Goal: Transaction & Acquisition: Purchase product/service

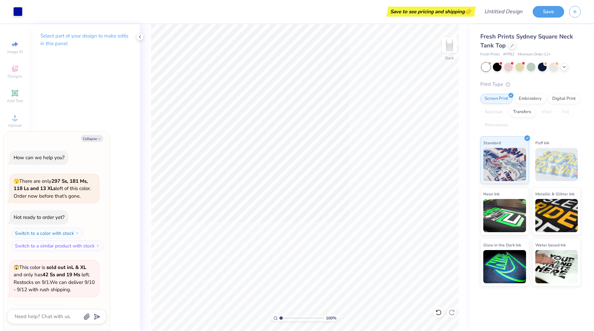
scroll to position [163, 0]
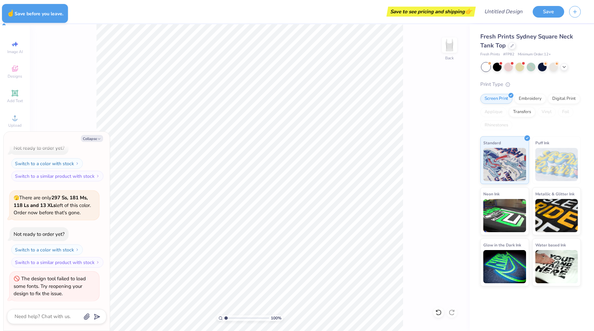
type textarea "x"
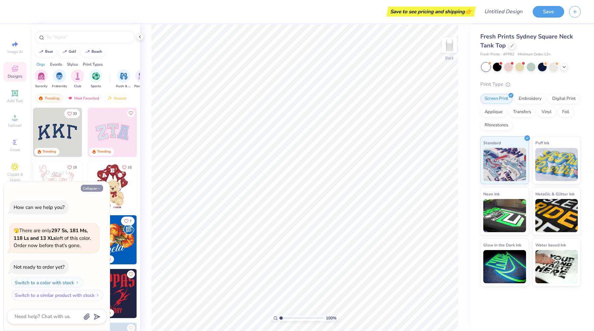
click at [95, 189] on button "Collapse" at bounding box center [92, 188] width 22 height 7
type textarea "x"
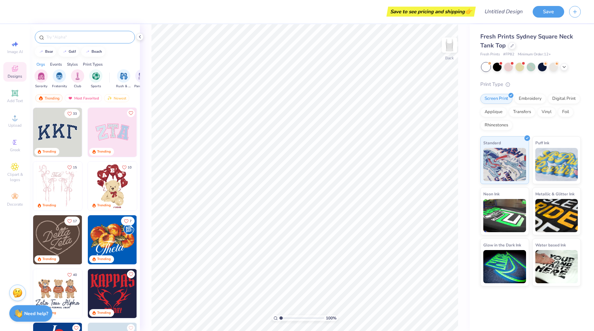
click at [75, 37] on input "text" at bounding box center [88, 37] width 85 height 7
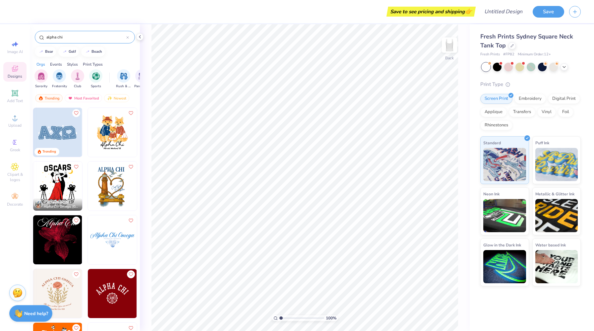
type input "alpha chi"
click at [116, 247] on img at bounding box center [112, 239] width 49 height 49
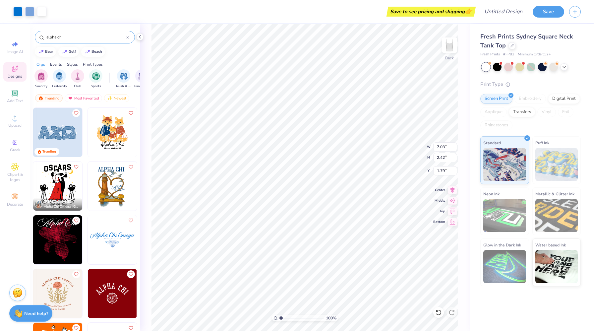
type input "1.79"
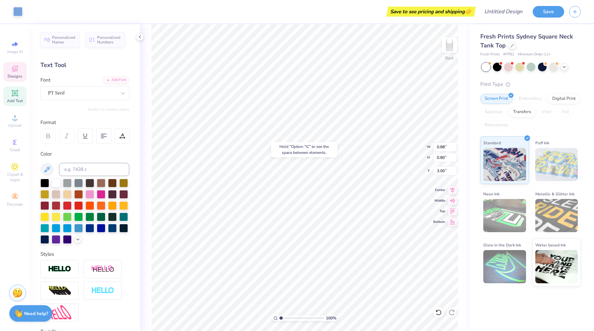
type input "3.00"
type input "2.75"
type input "1.52"
click at [98, 229] on div at bounding box center [101, 227] width 9 height 9
click at [91, 228] on div at bounding box center [90, 227] width 9 height 9
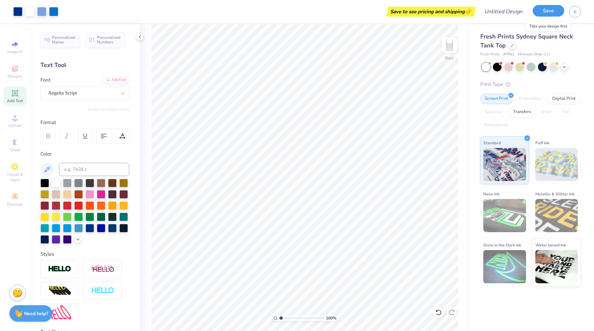
click at [550, 11] on button "Save" at bounding box center [549, 11] width 32 height 12
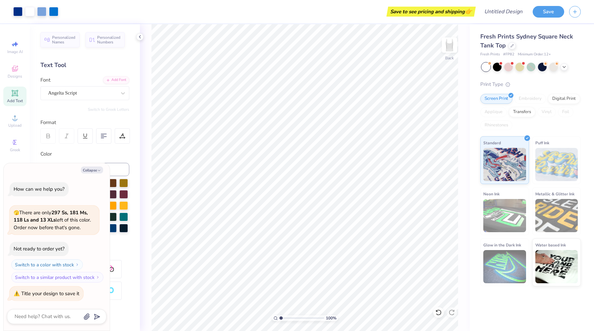
click at [486, 67] on div at bounding box center [486, 67] width 9 height 9
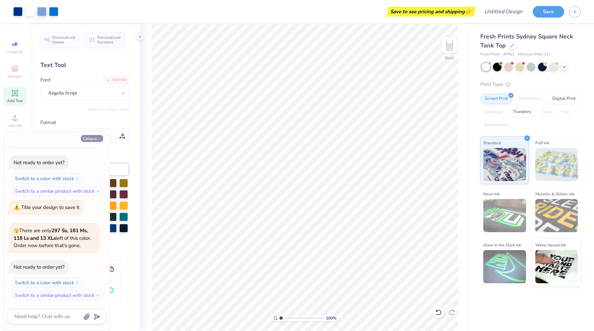
click at [93, 140] on button "Collapse" at bounding box center [92, 138] width 22 height 7
type textarea "x"
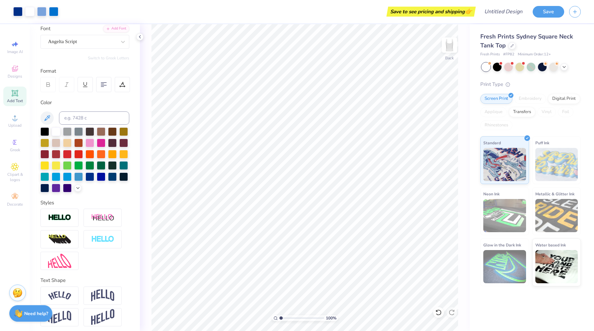
scroll to position [54, 0]
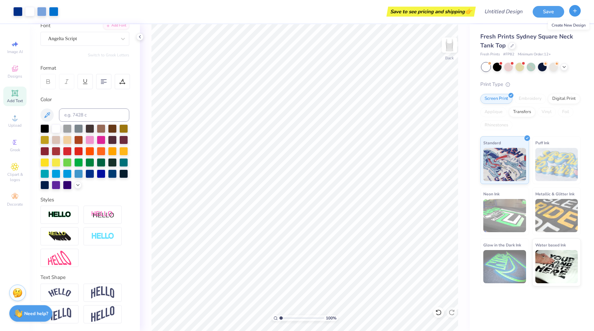
click at [576, 12] on icon "button" at bounding box center [575, 11] width 6 height 6
click at [591, 59] on div "Fresh Prints Sydney Square Neck Tank Top Fresh Prints # FP82 Minimum Order: 12 …" at bounding box center [532, 155] width 124 height 262
click at [13, 236] on div "Image AI Designs Add Text Upload Greek Clipart & logos Decorate" at bounding box center [15, 177] width 30 height 307
click at [517, 15] on input "Design Title" at bounding box center [495, 11] width 65 height 13
type input "Sisterhood Shirt"
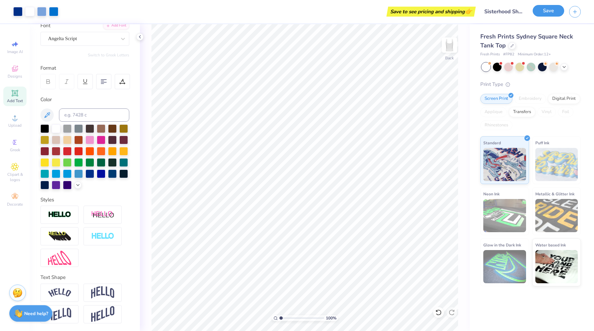
click at [552, 8] on button "Save" at bounding box center [549, 11] width 32 height 12
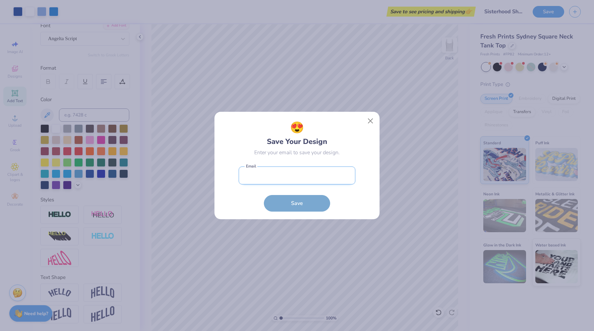
click at [293, 183] on input "email" at bounding box center [297, 175] width 117 height 18
type input "[EMAIL_ADDRESS][DOMAIN_NAME]"
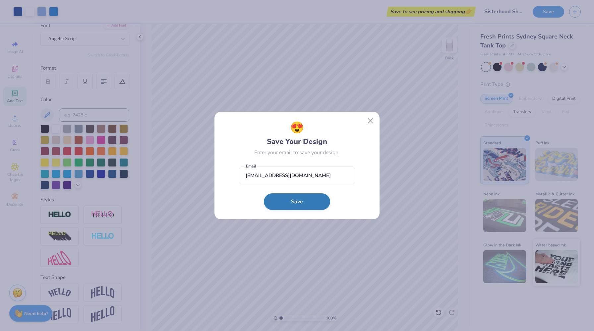
click at [289, 204] on button "Save" at bounding box center [297, 201] width 66 height 17
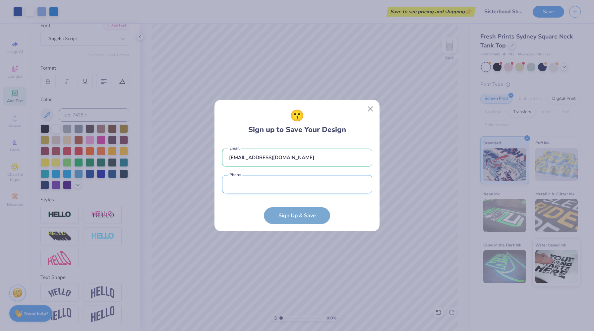
click at [283, 186] on input "tel" at bounding box center [297, 184] width 150 height 18
type input "[PHONE_NUMBER]"
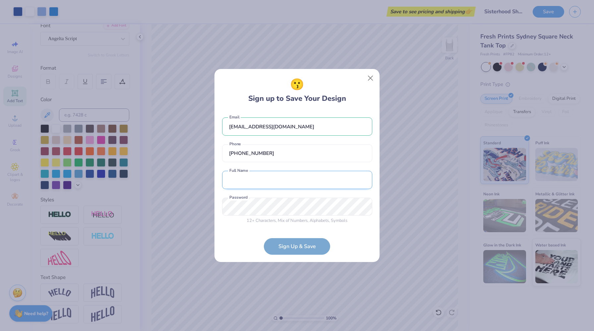
click at [275, 185] on input "text" at bounding box center [297, 180] width 150 height 18
type input "[PERSON_NAME]"
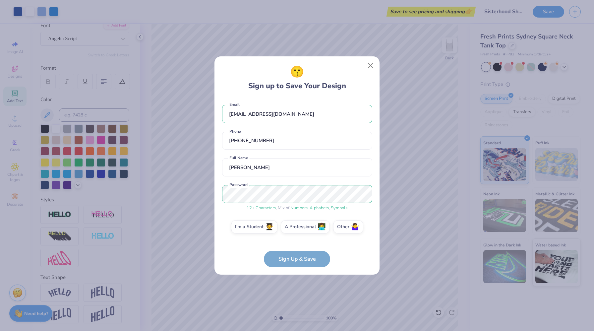
click at [306, 257] on form "[EMAIL_ADDRESS][DOMAIN_NAME] Email [PHONE_NUMBER] Phone [PERSON_NAME] Full Name…" at bounding box center [297, 182] width 150 height 169
click at [262, 228] on label "I'm a Student 🧑‍🎓" at bounding box center [254, 225] width 46 height 13
click at [295, 228] on input "I'm a Student 🧑‍🎓" at bounding box center [297, 228] width 4 height 4
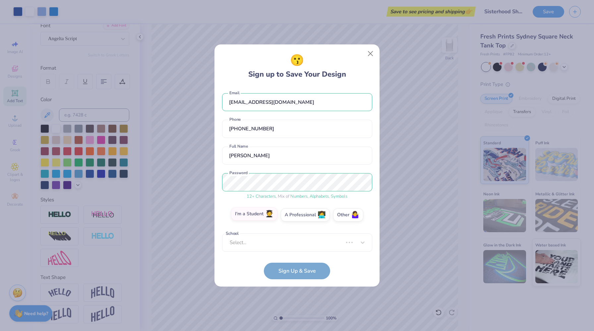
scroll to position [0, 0]
click at [271, 246] on div "[EMAIL_ADDRESS][DOMAIN_NAME] Email [PHONE_NUMBER] Phone [PERSON_NAME] Full Name…" at bounding box center [297, 170] width 150 height 166
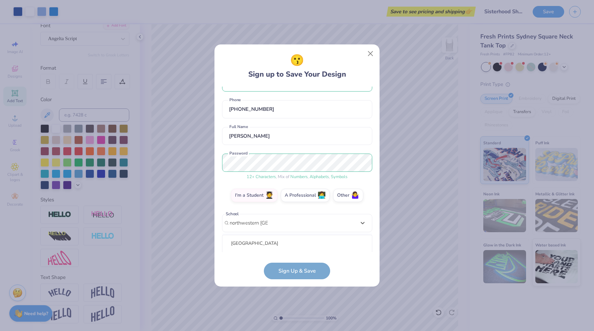
scroll to position [102, 0]
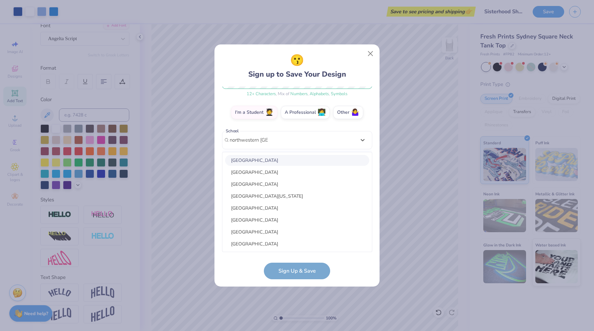
click at [287, 161] on div "[GEOGRAPHIC_DATA]" at bounding box center [297, 160] width 144 height 11
type input "northwestern [GEOGRAPHIC_DATA]"
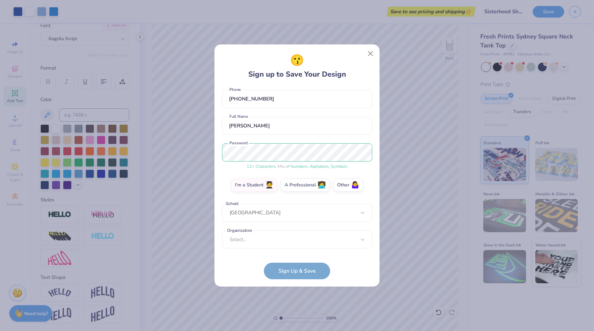
scroll to position [30, 0]
click at [300, 272] on form "[EMAIL_ADDRESS][DOMAIN_NAME] Email [PHONE_NUMBER] Phone [PERSON_NAME] Full Name…" at bounding box center [297, 183] width 150 height 193
click at [299, 234] on div "option focused, 8 of 15. 15 results available. Use Up and Down to choose option…" at bounding box center [297, 291] width 150 height 121
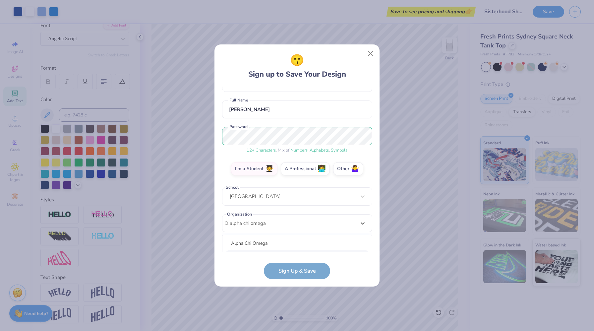
scroll to position [129, 0]
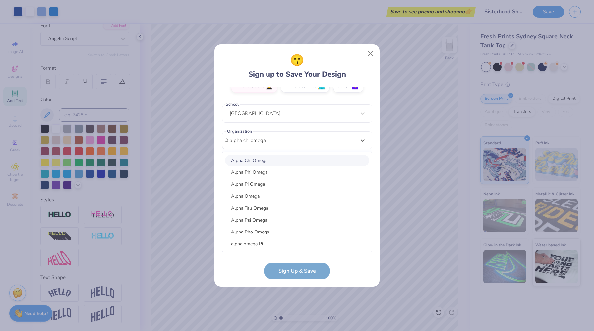
click at [284, 161] on div "Alpha Chi Omega" at bounding box center [297, 160] width 144 height 11
type input "alpha chi omega"
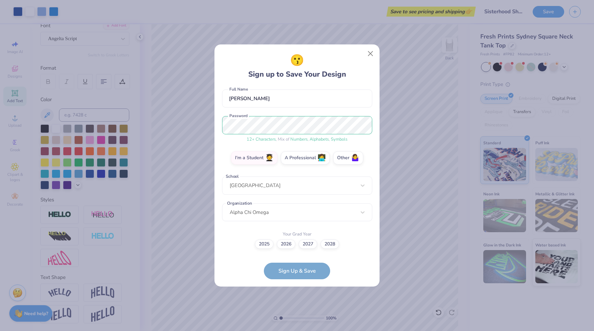
scroll to position [57, 0]
click at [332, 246] on label "2028" at bounding box center [330, 243] width 19 height 9
click at [299, 299] on input "2028" at bounding box center [297, 301] width 4 height 4
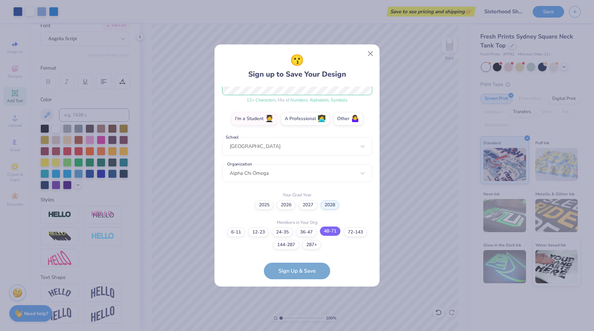
click at [333, 231] on label "48-71" at bounding box center [330, 231] width 21 height 9
click at [299, 331] on input "48-71" at bounding box center [297, 335] width 4 height 4
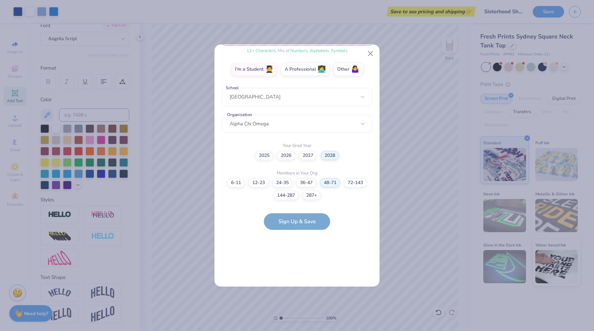
scroll to position [0, 0]
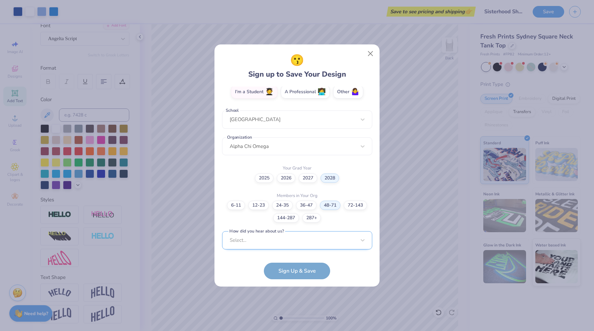
click at [306, 235] on div "Select..." at bounding box center [297, 240] width 150 height 18
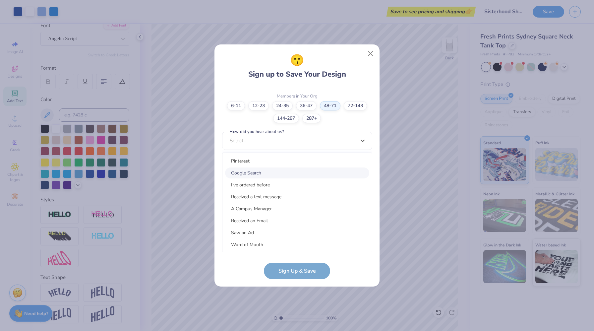
click at [295, 169] on div "Google Search" at bounding box center [297, 172] width 144 height 11
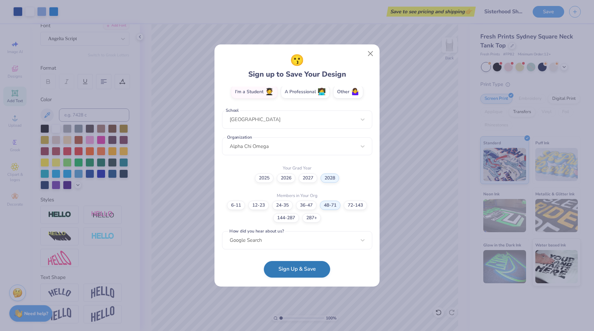
click at [301, 267] on button "Sign Up & Save" at bounding box center [297, 269] width 66 height 17
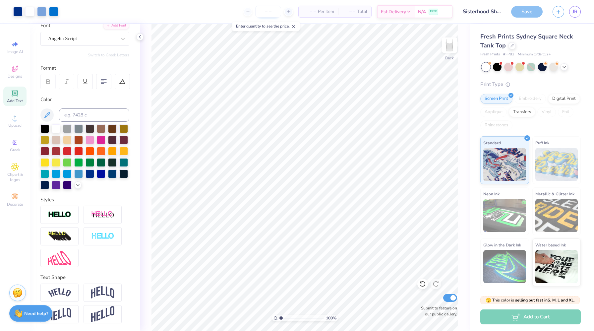
click at [269, 10] on input "number" at bounding box center [268, 12] width 26 height 12
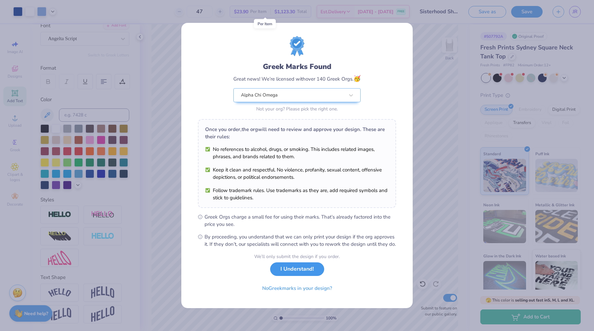
click at [293, 274] on button "I Understand!" at bounding box center [297, 269] width 54 height 14
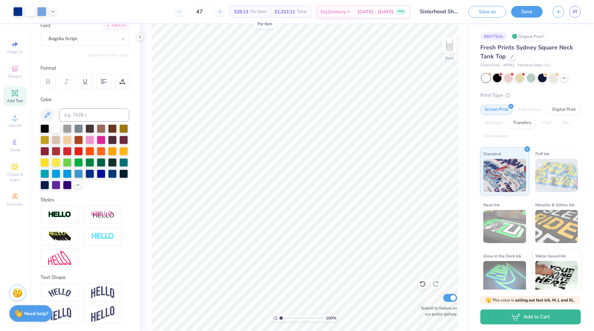
type input "4"
type input "5"
type input "1"
type input "4"
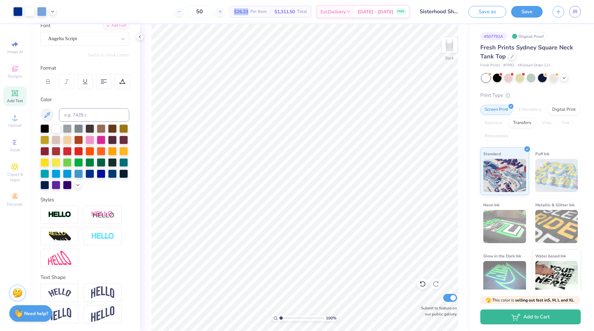
drag, startPoint x: 241, startPoint y: 12, endPoint x: 256, endPoint y: 11, distance: 15.0
click at [256, 11] on div "$26.23 Per Item" at bounding box center [250, 11] width 40 height 11
copy span "$26.23"
click at [210, 12] on input "50" at bounding box center [200, 12] width 26 height 12
type input "5"
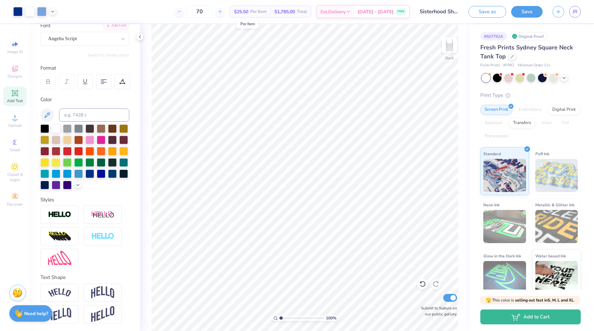
type input "70"
drag, startPoint x: 255, startPoint y: 12, endPoint x: 237, endPoint y: 12, distance: 17.9
click at [237, 12] on div "$25.50 Per Item" at bounding box center [250, 11] width 40 height 11
copy span "$25.50"
click at [534, 15] on button "Save" at bounding box center [527, 11] width 32 height 12
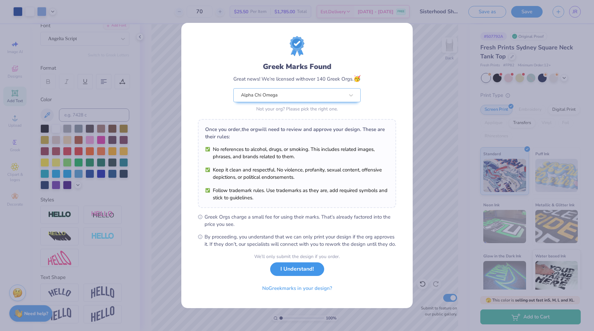
click at [310, 274] on button "I Understand!" at bounding box center [297, 269] width 54 height 14
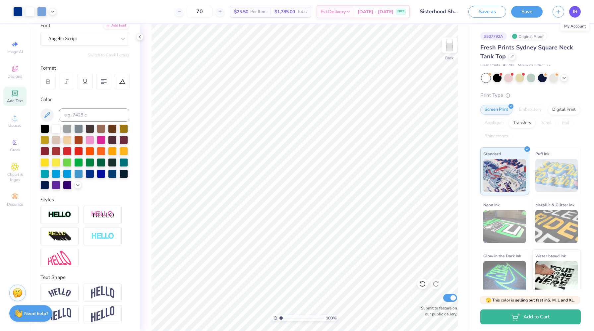
click at [573, 12] on span "JR" at bounding box center [575, 12] width 5 height 8
